Goal: Information Seeking & Learning: Learn about a topic

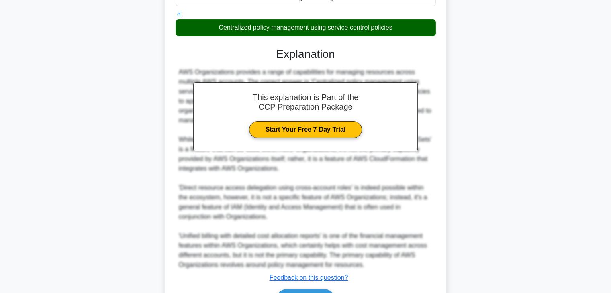
scroll to position [211, 0]
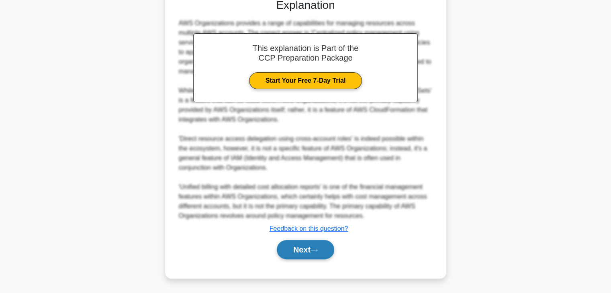
click at [318, 257] on button "Next" at bounding box center [305, 249] width 57 height 19
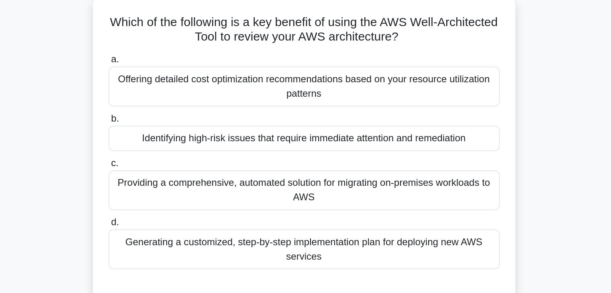
scroll to position [38, 0]
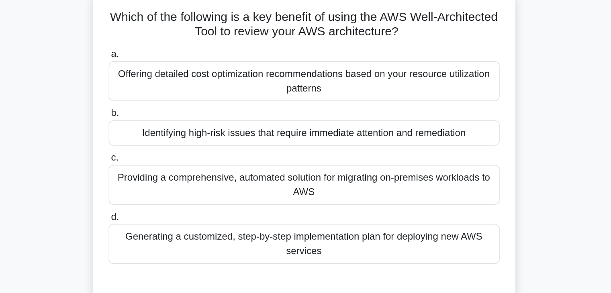
click at [243, 69] on div "Offering detailed cost optimization recommendations based on your resource util…" at bounding box center [306, 68] width 260 height 27
click at [176, 53] on input "a. Offering detailed cost optimization recommendations based on your resource u…" at bounding box center [176, 49] width 0 height 5
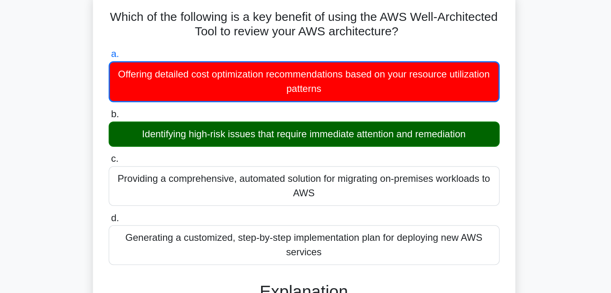
click at [245, 110] on div "Identifying high-risk issues that require immediate attention and remediation" at bounding box center [306, 103] width 260 height 17
click at [176, 93] on input "b. Identifying high-risk issues that require immediate attention and remediation" at bounding box center [176, 90] width 0 height 5
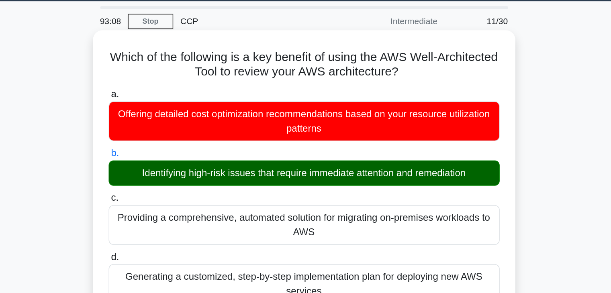
scroll to position [25, 0]
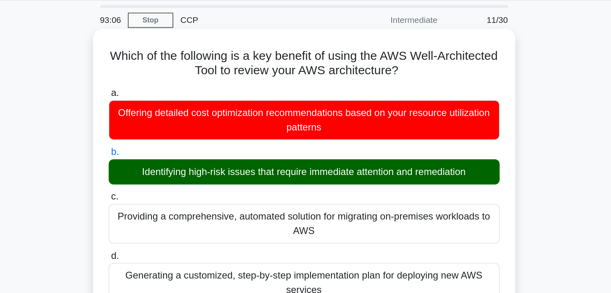
drag, startPoint x: 402, startPoint y: 47, endPoint x: 193, endPoint y: 39, distance: 209.1
click at [193, 39] on h5 "Which of the following is a key benefit of using the AWS Well-Architected Tool …" at bounding box center [306, 43] width 262 height 20
copy h5 "Which of the following is a key benefit of using the AWS Well-Architected Tool …"
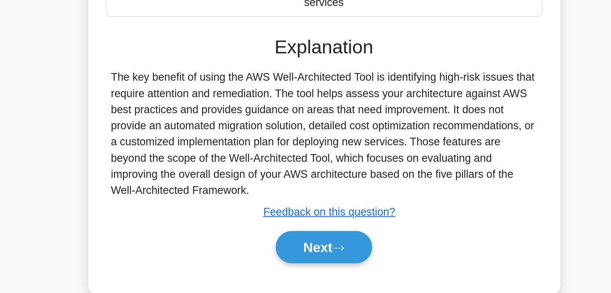
scroll to position [141, 0]
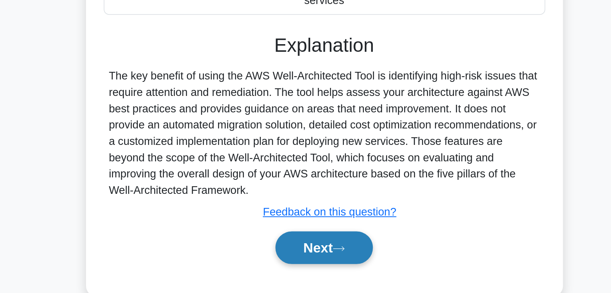
click at [295, 224] on button "Next" at bounding box center [305, 224] width 57 height 19
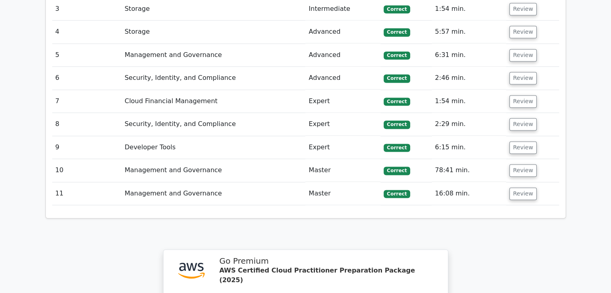
scroll to position [1428, 0]
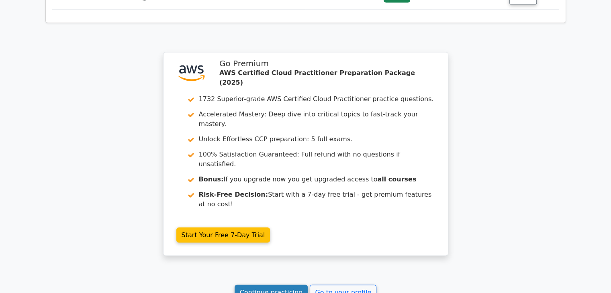
click at [292, 285] on link "Continue practicing" at bounding box center [272, 292] width 74 height 15
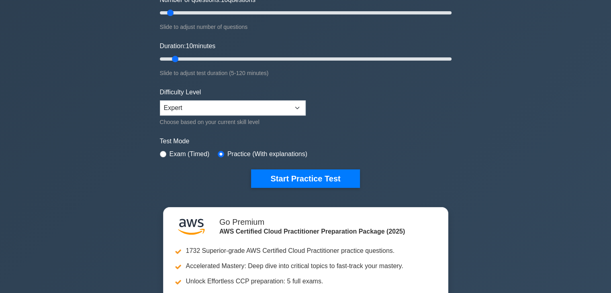
scroll to position [114, 0]
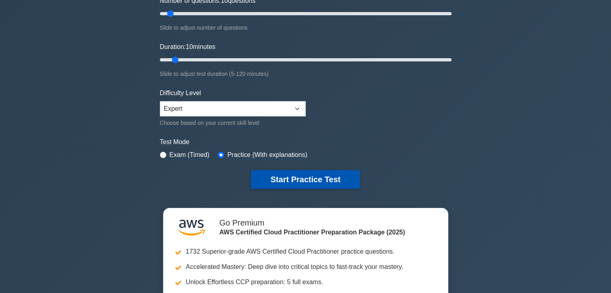
click at [302, 178] on button "Start Practice Test" at bounding box center [305, 179] width 108 height 18
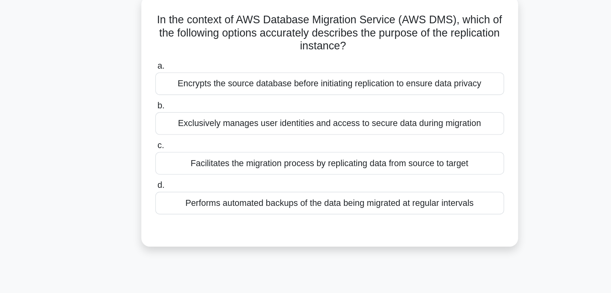
click at [303, 117] on div "Encrypts the source database before initiating replication to ensure data priva…" at bounding box center [306, 110] width 260 height 17
click at [176, 100] on input "a. Encrypts the source database before initiating replication to ensure data pr…" at bounding box center [176, 97] width 0 height 5
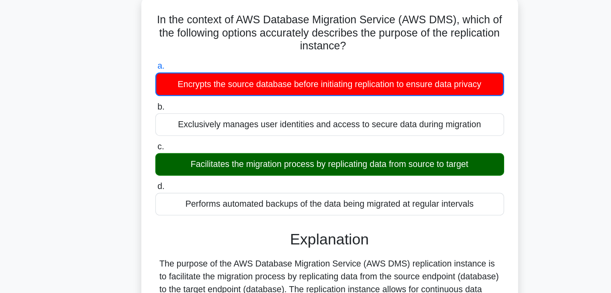
click at [269, 176] on div "Facilitates the migration process by replicating data from source to target" at bounding box center [306, 170] width 260 height 17
click at [176, 160] on input "c. Facilitates the migration process by replicating data from source to target" at bounding box center [176, 157] width 0 height 5
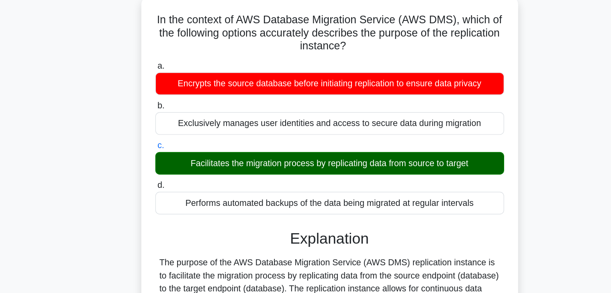
drag, startPoint x: 344, startPoint y: 82, endPoint x: 174, endPoint y: 64, distance: 171.4
click at [174, 64] on div "In the context of AWS Database Migration Service (AWS DMS), which of the follow…" at bounding box center [305, 219] width 275 height 342
copy h5 "In the context of AWS Database Migration Service (AWS DMS), which of the follow…"
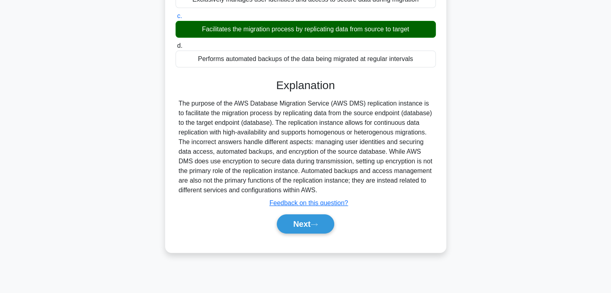
scroll to position [141, 0]
click at [284, 224] on button "Next" at bounding box center [305, 224] width 57 height 19
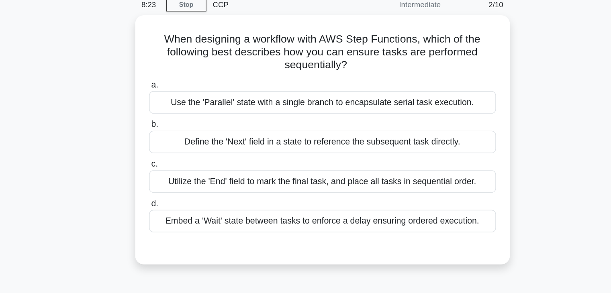
scroll to position [2, 0]
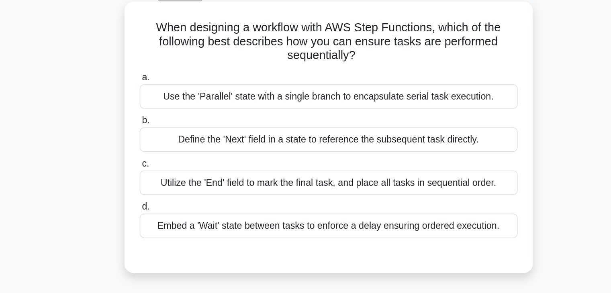
click at [321, 141] on div "Define the 'Next' field in a state to reference the subsequent task directly." at bounding box center [306, 137] width 260 height 17
click at [176, 127] on input "b. Define the 'Next' field in a state to reference the subsequent task directly." at bounding box center [176, 124] width 0 height 5
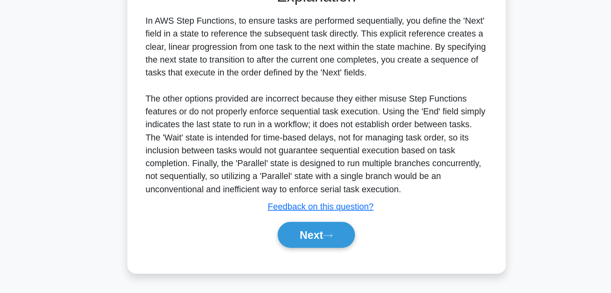
scroll to position [153, 0]
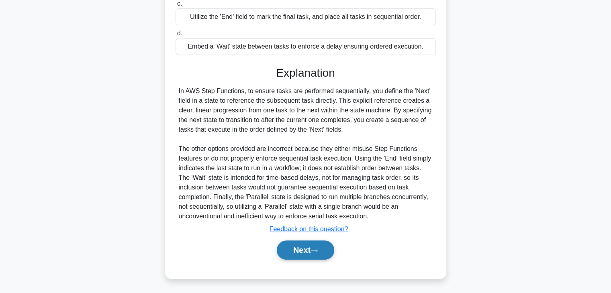
click at [316, 252] on icon at bounding box center [314, 251] width 7 height 4
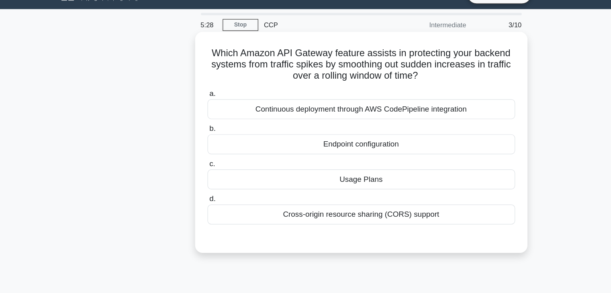
scroll to position [5, 0]
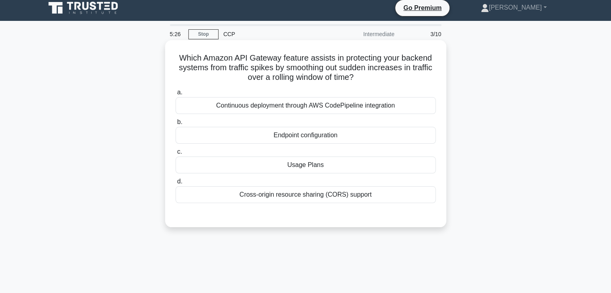
click at [313, 199] on div "Cross-origin resource sharing (CORS) support" at bounding box center [306, 194] width 260 height 17
click at [176, 184] on input "d. Cross-origin resource sharing (CORS) support" at bounding box center [176, 181] width 0 height 5
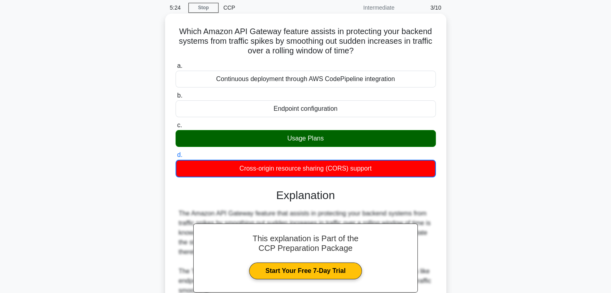
scroll to position [0, 0]
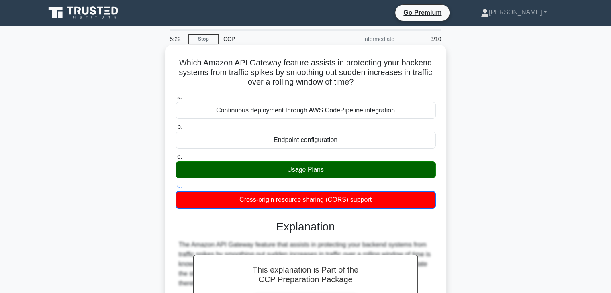
drag, startPoint x: 365, startPoint y: 81, endPoint x: 174, endPoint y: 67, distance: 191.0
click at [175, 67] on h5 "Which Amazon API Gateway feature assists in protecting your backend systems fro…" at bounding box center [306, 73] width 262 height 30
copy h5 "Which Amazon API Gateway feature assists in protecting your backend systems fro…"
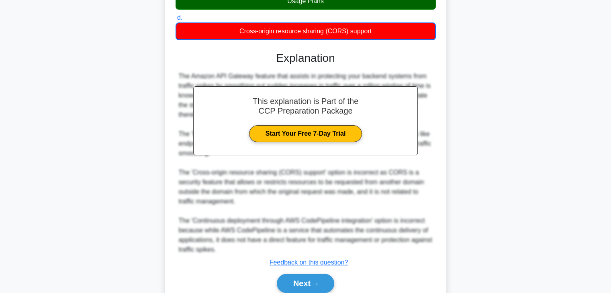
scroll to position [172, 0]
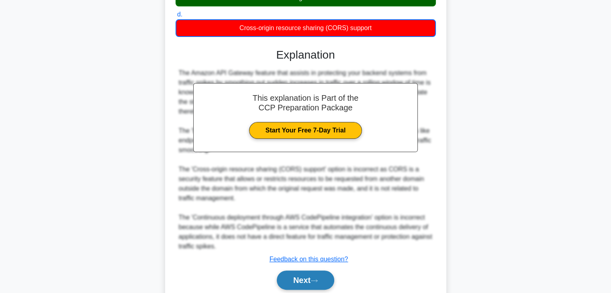
click at [310, 282] on button "Next" at bounding box center [305, 280] width 57 height 19
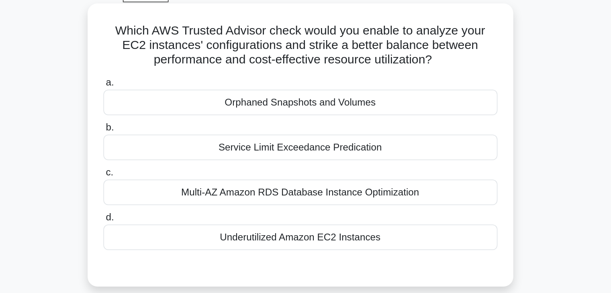
scroll to position [0, 0]
click at [276, 200] on div "Underutilized Amazon EC2 Instances" at bounding box center [306, 199] width 260 height 17
click at [176, 189] on input "d. Underutilized Amazon EC2 Instances" at bounding box center [176, 186] width 0 height 5
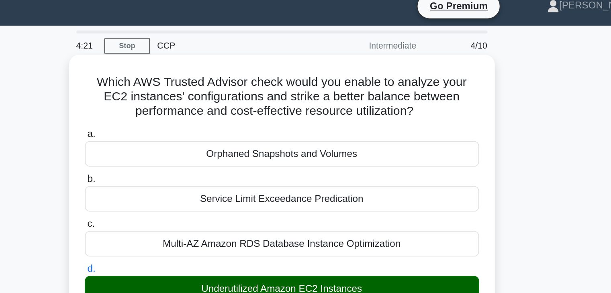
scroll to position [4, 0]
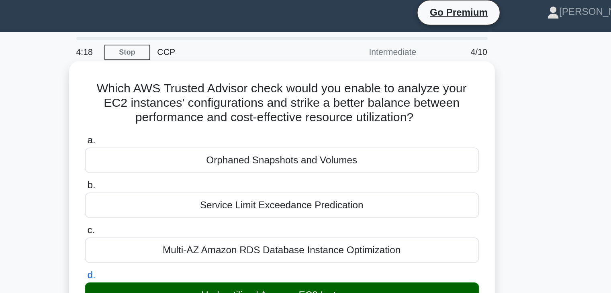
drag, startPoint x: 182, startPoint y: 57, endPoint x: 427, endPoint y: 76, distance: 245.0
click at [427, 76] on h5 "Which AWS Trusted Advisor check would you enable to analyze your EC2 instances'…" at bounding box center [306, 68] width 262 height 30
copy h5 "Which AWS Trusted Advisor check would you enable to analyze your EC2 instances'…"
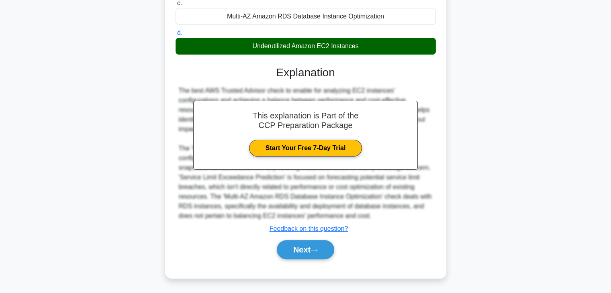
scroll to position [153, 0]
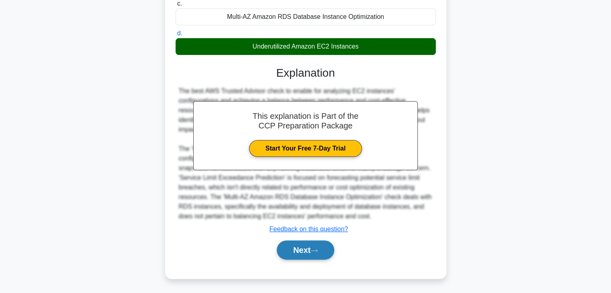
click at [287, 247] on button "Next" at bounding box center [305, 250] width 57 height 19
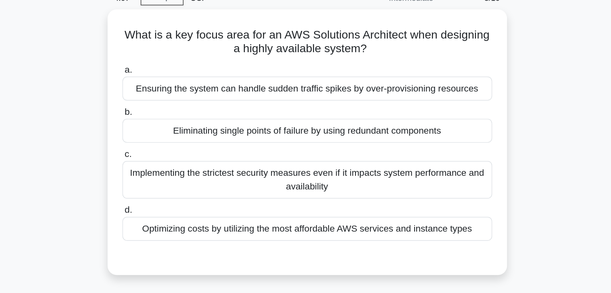
scroll to position [16, 0]
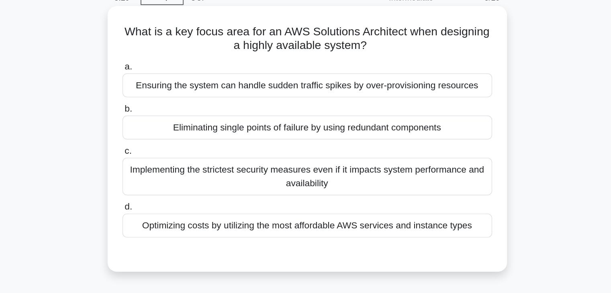
click at [240, 186] on div "Optimizing costs by utilizing the most affordable AWS services and instance typ…" at bounding box center [306, 183] width 260 height 17
click at [176, 173] on input "d. Optimizing costs by utilizing the most affordable AWS services and instance …" at bounding box center [176, 170] width 0 height 5
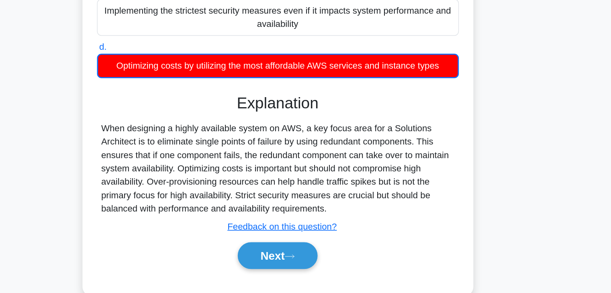
scroll to position [70, 0]
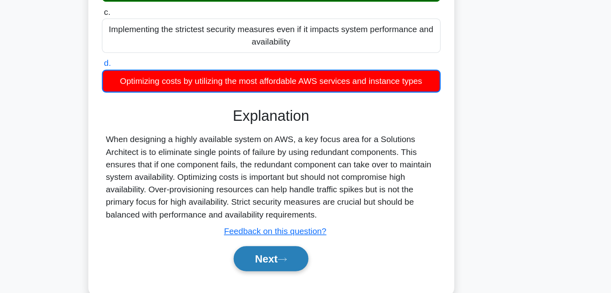
click at [289, 263] on button "Next" at bounding box center [305, 266] width 57 height 19
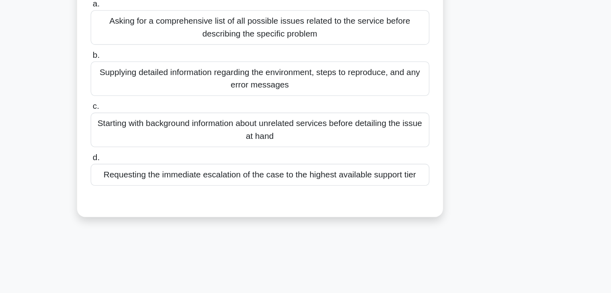
scroll to position [0, 0]
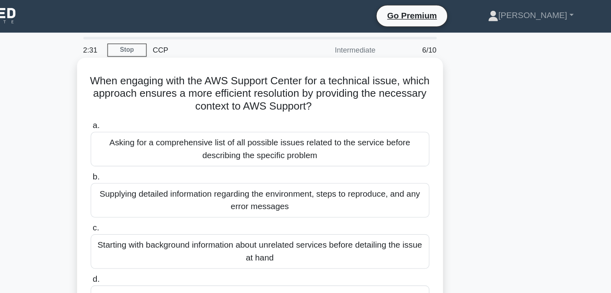
drag, startPoint x: 374, startPoint y: 83, endPoint x: 183, endPoint y: 52, distance: 193.3
click at [183, 52] on div "When engaging with the AWS Support Center for a technical issue, which approach…" at bounding box center [305, 153] width 275 height 210
copy h5 "When engaging with the AWS Support Center for a technical issue, which approach…"
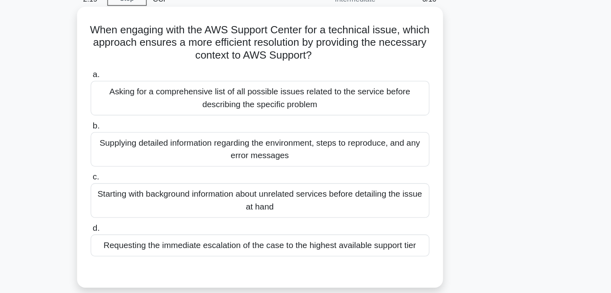
scroll to position [30, 0]
click at [291, 151] on div "Starting with background information about unrelated services before detailing …" at bounding box center [306, 164] width 260 height 27
click at [176, 149] on input "c. Starting with background information about unrelated services before detaili…" at bounding box center [176, 145] width 0 height 5
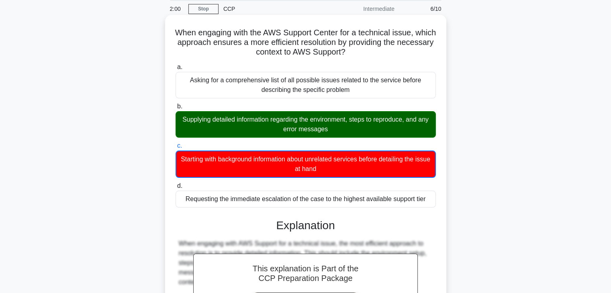
scroll to position [164, 0]
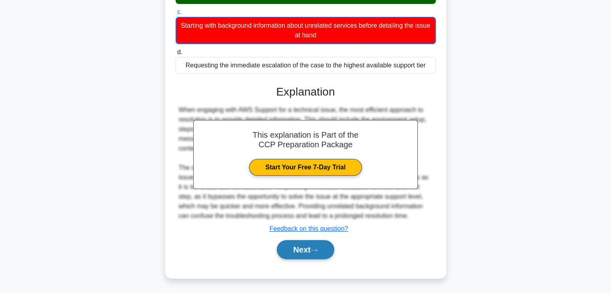
click at [321, 248] on button "Next" at bounding box center [305, 249] width 57 height 19
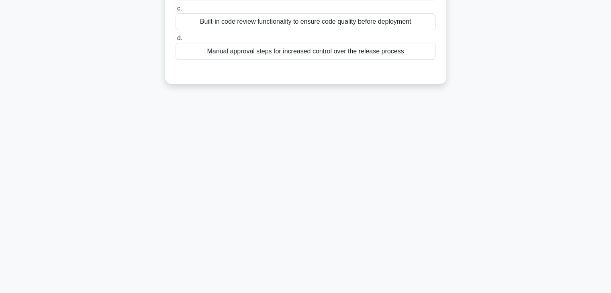
scroll to position [0, 0]
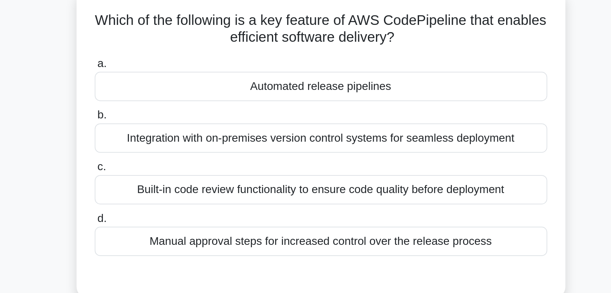
click at [289, 105] on div "Automated release pipelines" at bounding box center [306, 100] width 260 height 17
click at [176, 90] on input "a. Automated release pipelines" at bounding box center [176, 87] width 0 height 5
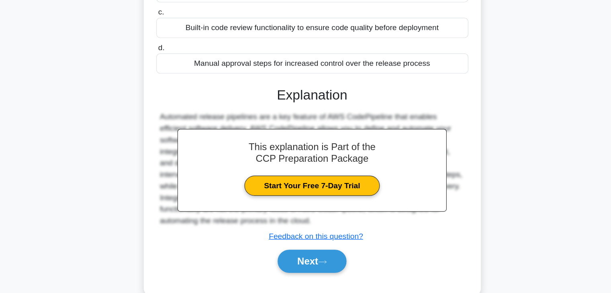
scroll to position [92, 0]
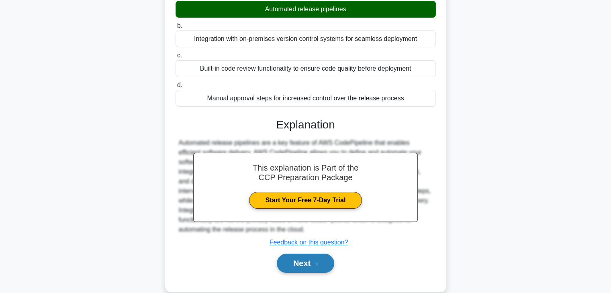
click at [312, 260] on button "Next" at bounding box center [305, 263] width 57 height 19
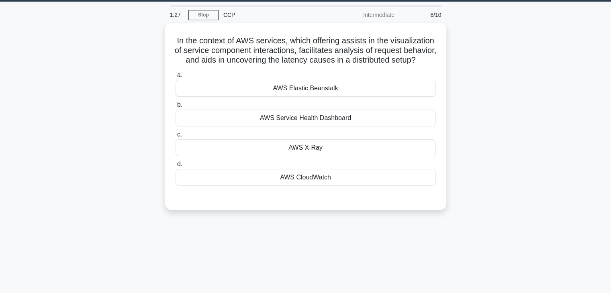
scroll to position [0, 0]
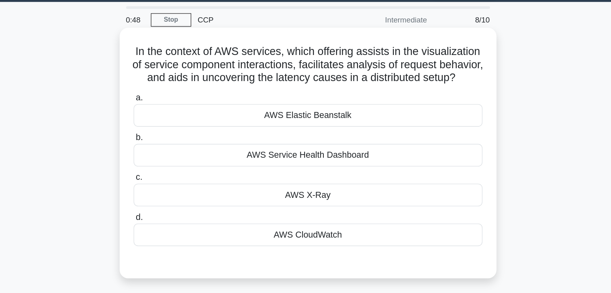
click at [322, 119] on div "AWS Elastic Beanstalk" at bounding box center [306, 110] width 260 height 17
click at [176, 100] on input "a. AWS Elastic Beanstalk" at bounding box center [176, 97] width 0 height 5
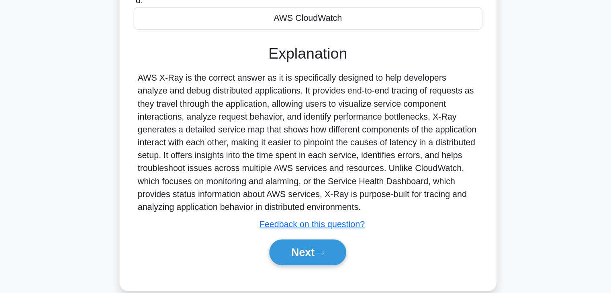
scroll to position [112, 0]
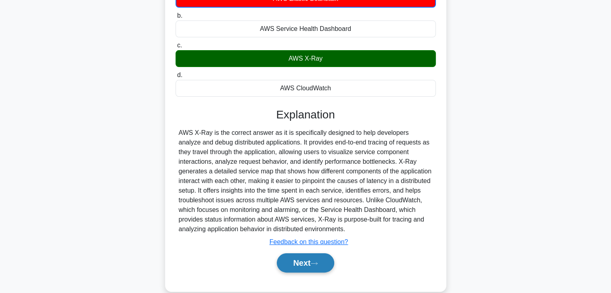
click at [298, 268] on button "Next" at bounding box center [305, 263] width 57 height 19
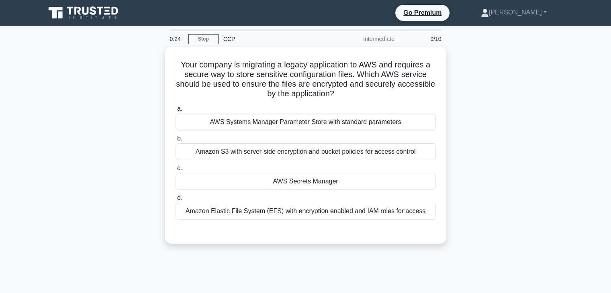
scroll to position [0, 0]
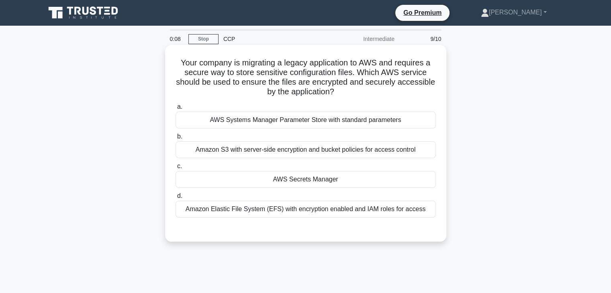
click at [335, 180] on div "AWS Secrets Manager" at bounding box center [306, 179] width 260 height 17
click at [176, 169] on input "c. AWS Secrets Manager" at bounding box center [176, 166] width 0 height 5
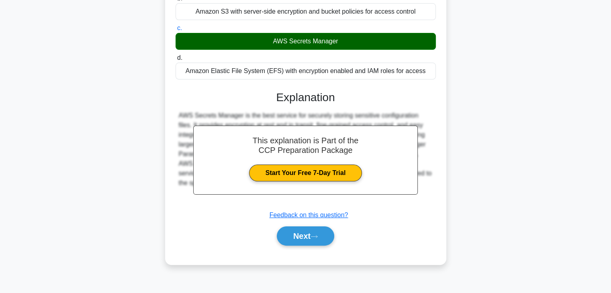
scroll to position [141, 0]
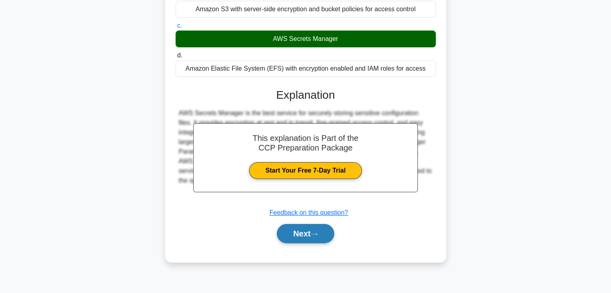
click at [310, 239] on button "Next" at bounding box center [305, 233] width 57 height 19
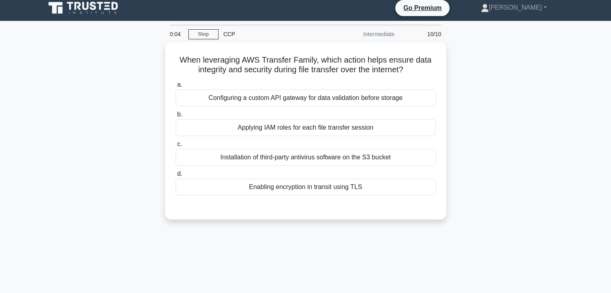
scroll to position [0, 0]
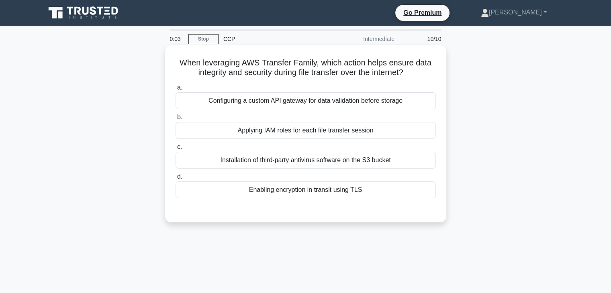
click at [305, 185] on div "Enabling encryption in transit using TLS" at bounding box center [306, 190] width 260 height 17
click at [176, 180] on input "d. Enabling encryption in transit using TLS" at bounding box center [176, 176] width 0 height 5
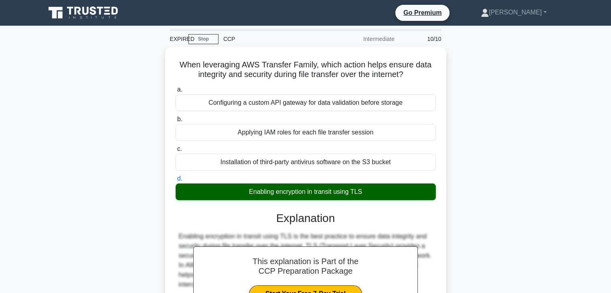
drag, startPoint x: 408, startPoint y: 76, endPoint x: 151, endPoint y: 63, distance: 257.1
click at [151, 63] on div "When leveraging AWS Transfer Family, which action helps ensure data integrity a…" at bounding box center [306, 240] width 530 height 387
copy h5 "When leveraging AWS Transfer Family, which action helps ensure data integrity a…"
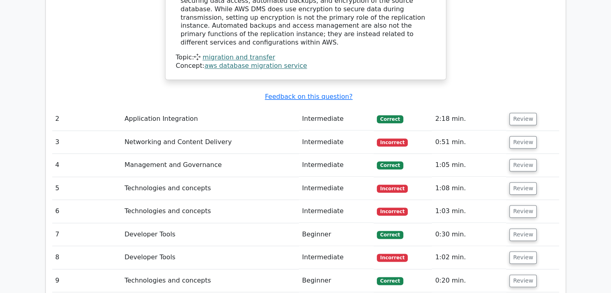
scroll to position [943, 0]
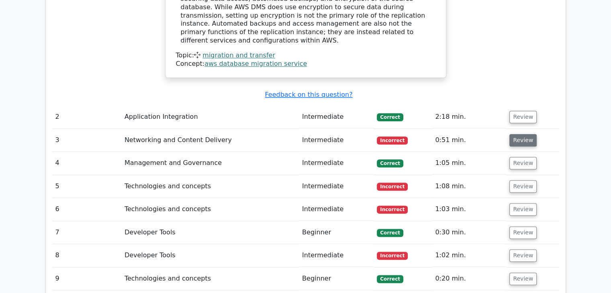
click at [509, 134] on button "Review" at bounding box center [522, 140] width 27 height 12
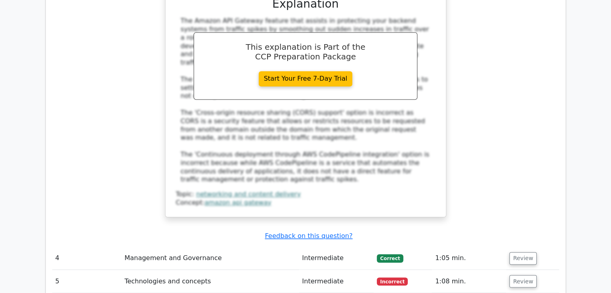
scroll to position [1305, 0]
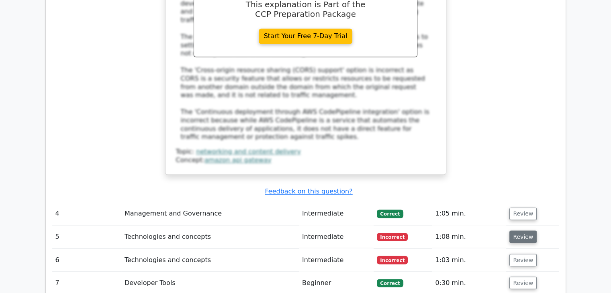
click at [519, 231] on button "Review" at bounding box center [522, 237] width 27 height 12
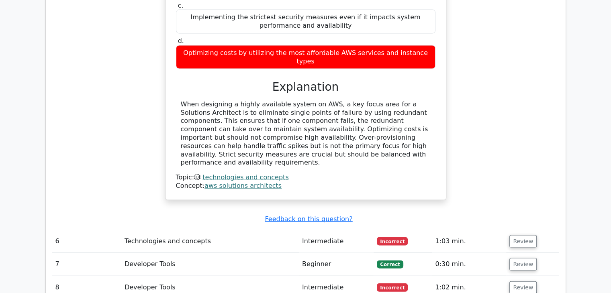
scroll to position [1652, 0]
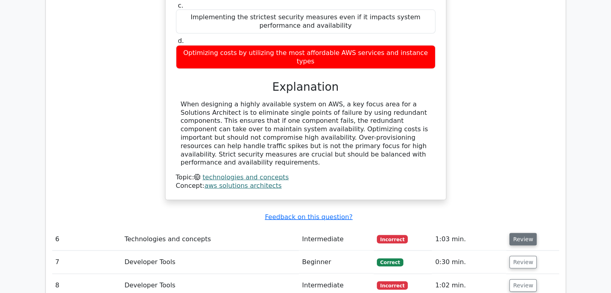
click at [522, 233] on button "Review" at bounding box center [522, 239] width 27 height 12
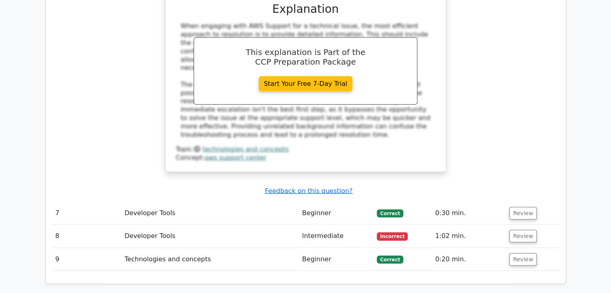
scroll to position [2095, 0]
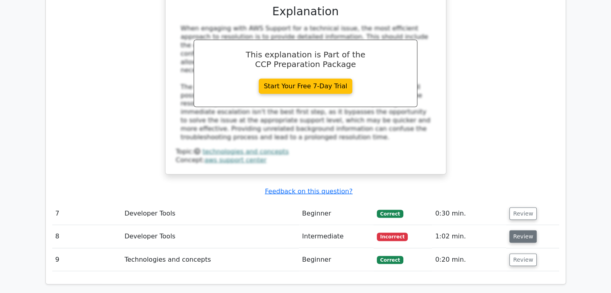
click at [513, 231] on button "Review" at bounding box center [522, 237] width 27 height 12
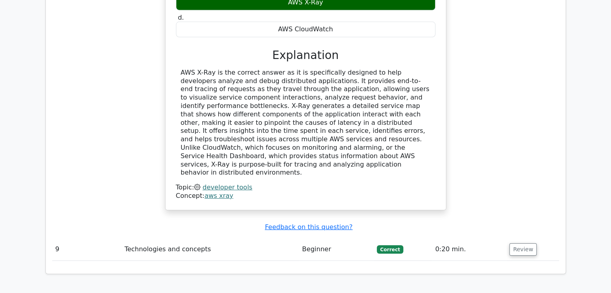
scroll to position [2679, 0]
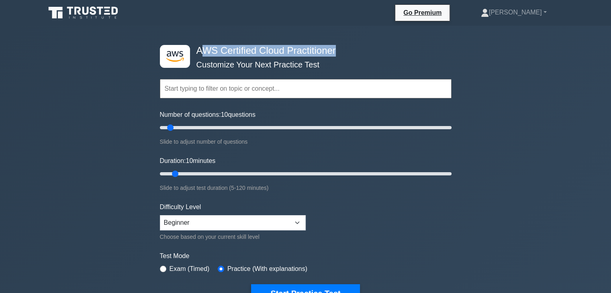
drag, startPoint x: 201, startPoint y: 50, endPoint x: 342, endPoint y: 51, distance: 141.0
click at [342, 51] on h4 "AWS Certified Cloud Practitioner" at bounding box center [302, 51] width 219 height 12
copy h4 "WS Certified Cloud Practitioner"
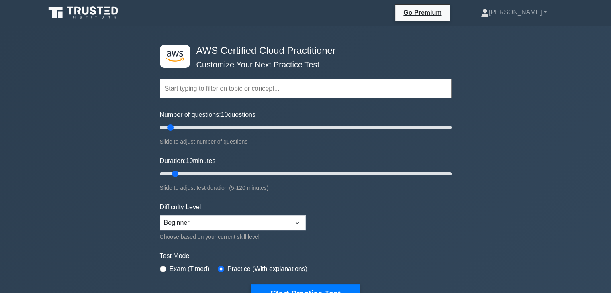
click at [194, 53] on h4 "AWS Certified Cloud Practitioner" at bounding box center [302, 51] width 219 height 12
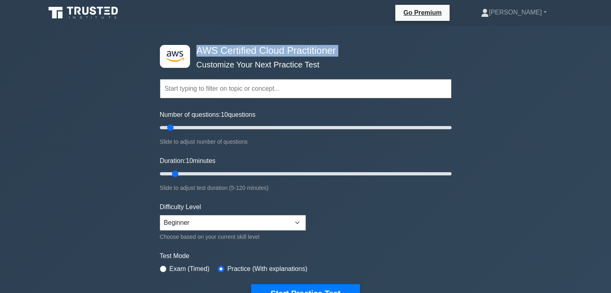
drag, startPoint x: 194, startPoint y: 53, endPoint x: 352, endPoint y: 51, distance: 157.5
click at [352, 51] on h4 "AWS Certified Cloud Practitioner" at bounding box center [302, 51] width 219 height 12
copy div "AWS Certified Cloud Practitioner"
